Goal: Task Accomplishment & Management: Use online tool/utility

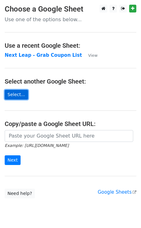
click at [13, 96] on link "Select..." at bounding box center [16, 95] width 23 height 10
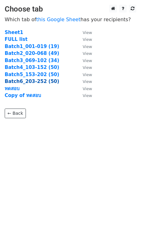
click at [46, 80] on strong "Batch6_203-252 (50)" at bounding box center [32, 82] width 55 height 6
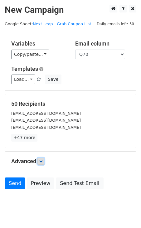
click at [42, 159] on icon at bounding box center [41, 161] width 4 height 4
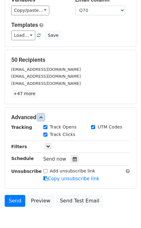
scroll to position [46, 0]
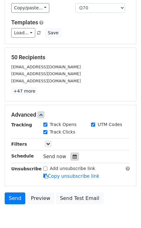
click at [73, 156] on icon at bounding box center [75, 156] width 4 height 4
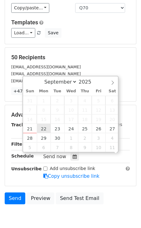
scroll to position [0, 0]
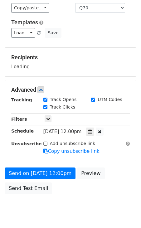
click at [117, 171] on div "Send on Sep 22 at 12:00pm Preview Send Test Email" at bounding box center [70, 182] width 141 height 30
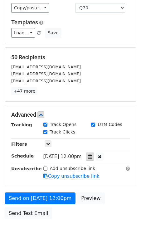
click at [92, 156] on icon at bounding box center [90, 156] width 4 height 4
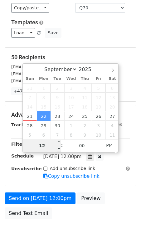
click at [41, 148] on input "12" at bounding box center [42, 145] width 38 height 12
type input "2025-09-22 11:00"
type input "11"
click at [60, 149] on span at bounding box center [59, 149] width 4 height 6
type input "2025-09-22 10:00"
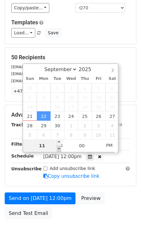
type input "10"
click at [60, 149] on span at bounding box center [59, 149] width 4 height 6
type input "2025-09-22 09:00"
type input "09"
click at [60, 149] on span at bounding box center [59, 149] width 4 height 6
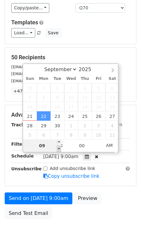
type input "2025-09-22 08:00"
type input "08"
click at [60, 149] on span at bounding box center [59, 149] width 4 height 6
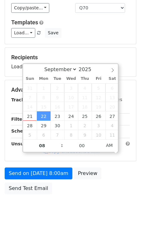
click at [116, 183] on div "Send on Sep 22 at 8:00am Preview Send Test Email" at bounding box center [70, 182] width 141 height 30
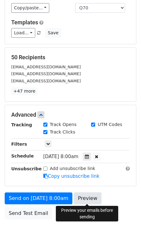
click at [88, 203] on link "Preview" at bounding box center [87, 198] width 27 height 12
click at [88, 195] on link "Preview" at bounding box center [87, 198] width 27 height 12
click at [83, 200] on link "Preview" at bounding box center [87, 198] width 27 height 12
click at [92, 199] on link "Preview" at bounding box center [87, 198] width 27 height 12
click at [91, 198] on link "Preview" at bounding box center [87, 198] width 27 height 12
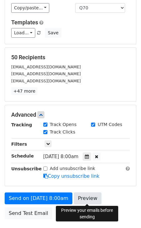
click at [92, 200] on link "Preview" at bounding box center [87, 198] width 27 height 12
click at [84, 197] on link "Preview" at bounding box center [87, 198] width 27 height 12
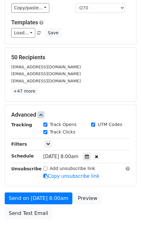
click at [111, 184] on div "Advanced Tracking Track Opens UTM Codes Track Clicks Filters Only include sprea…" at bounding box center [70, 145] width 131 height 81
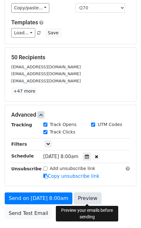
click at [95, 197] on link "Preview" at bounding box center [87, 198] width 27 height 12
click at [87, 197] on link "Preview" at bounding box center [87, 198] width 27 height 12
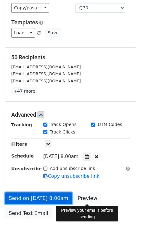
click at [55, 200] on link "Send on Sep 22 at 8:00am" at bounding box center [39, 198] width 68 height 12
